Goal: Information Seeking & Learning: Learn about a topic

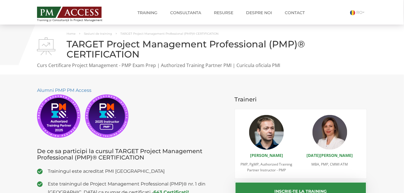
click at [64, 18] on img at bounding box center [69, 12] width 64 height 11
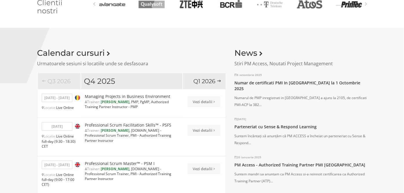
scroll to position [434, 0]
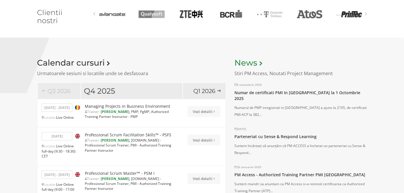
click at [248, 62] on link "News" at bounding box center [248, 63] width 28 height 10
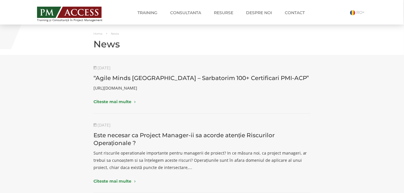
click at [51, 8] on img at bounding box center [69, 12] width 64 height 11
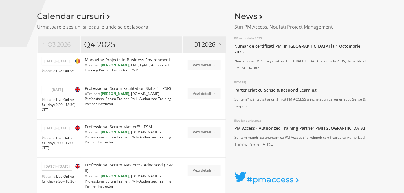
scroll to position [468, 0]
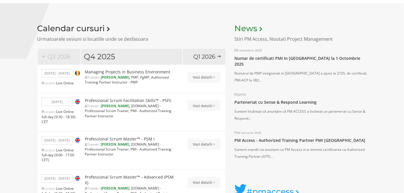
click at [253, 24] on link "News" at bounding box center [248, 28] width 28 height 10
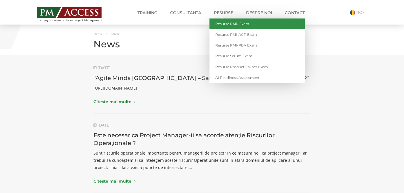
click at [217, 25] on link "Resurse PMP Exam" at bounding box center [256, 24] width 95 height 11
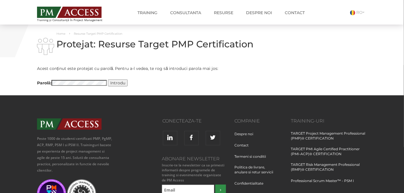
click at [108, 79] on input "Introdu" at bounding box center [118, 82] width 20 height 7
